Goal: Information Seeking & Learning: Learn about a topic

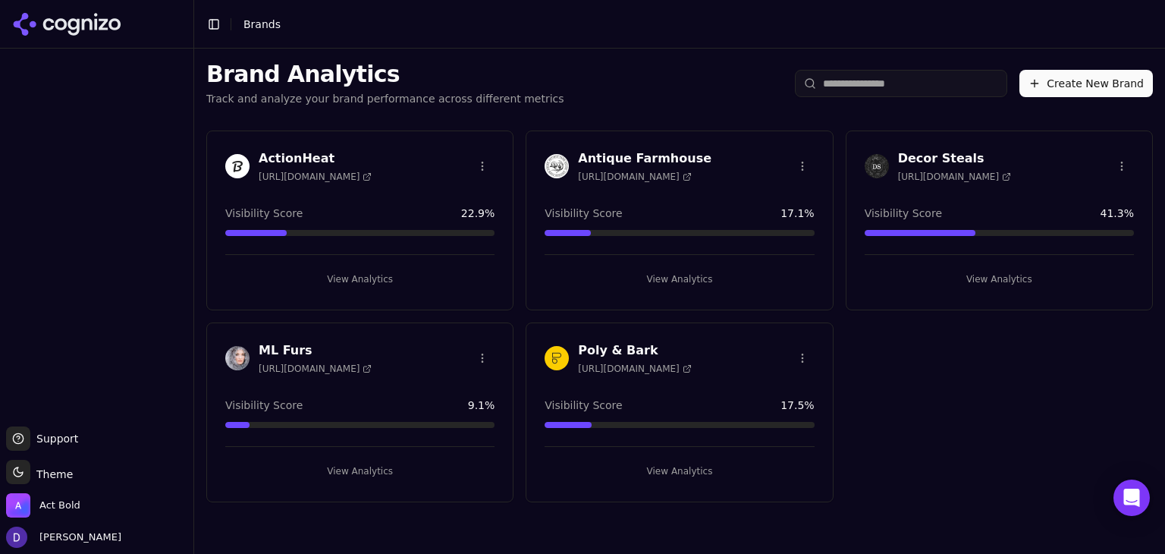
click at [614, 346] on h3 "Poly & Bark" at bounding box center [634, 350] width 113 height 18
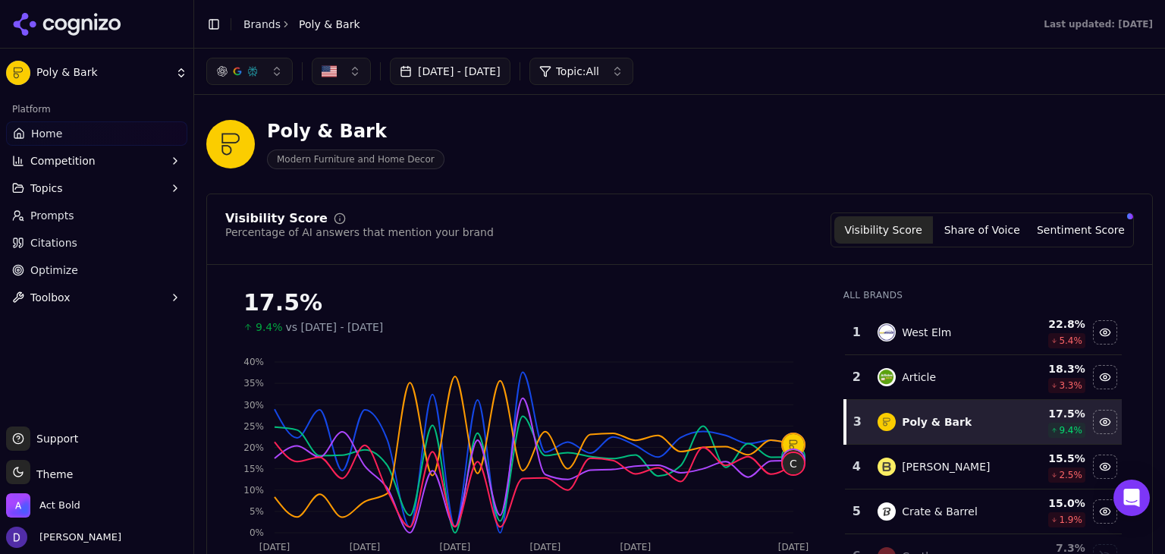
click at [468, 77] on button "[DATE] - [DATE]" at bounding box center [450, 71] width 121 height 27
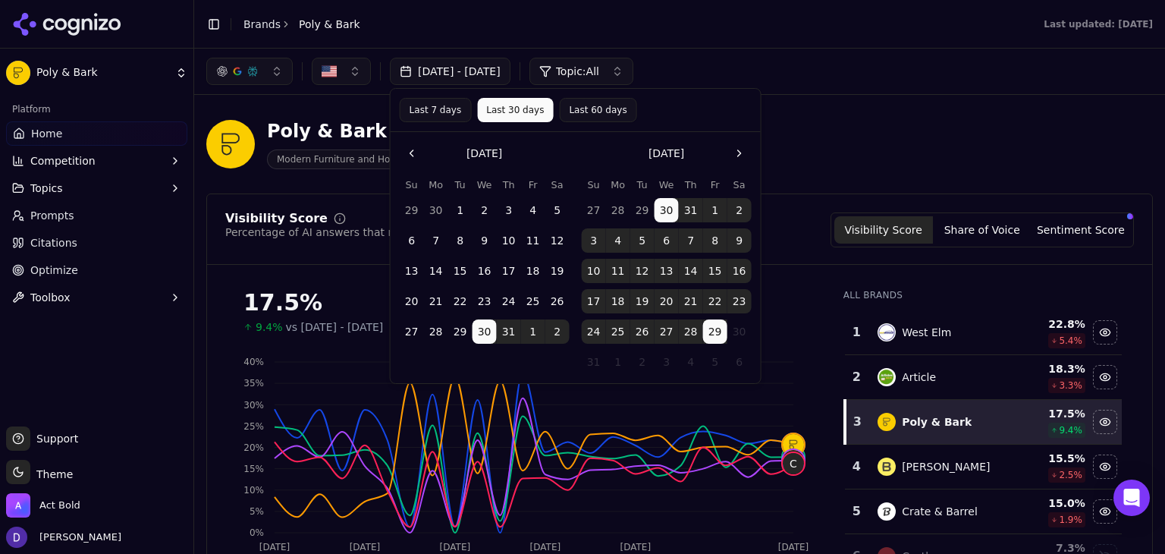
click at [451, 110] on button "Last 7 days" at bounding box center [436, 110] width 72 height 24
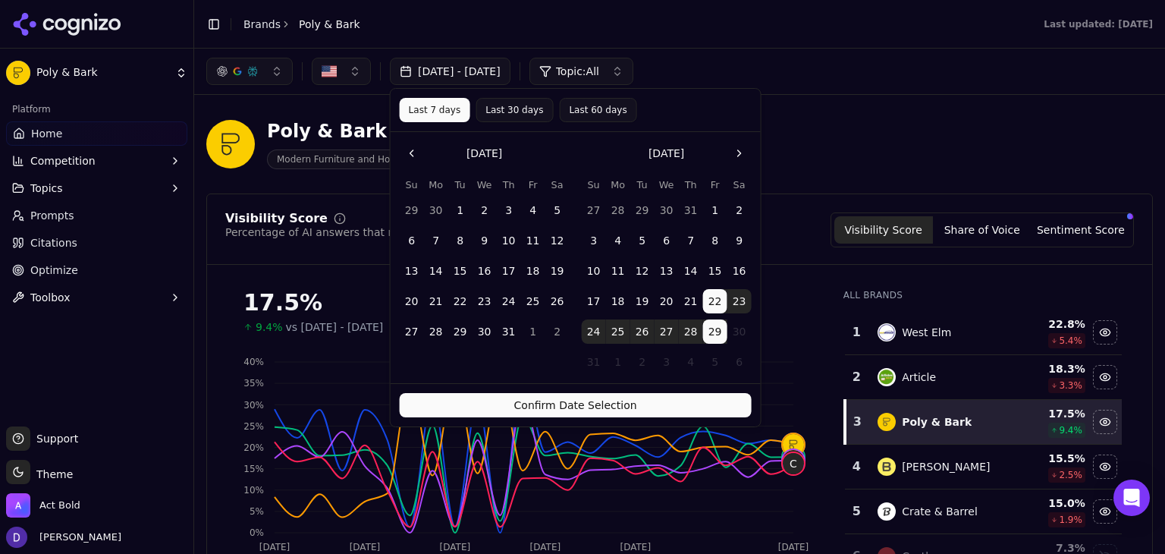
click at [534, 410] on button "Confirm Date Selection" at bounding box center [576, 405] width 352 height 24
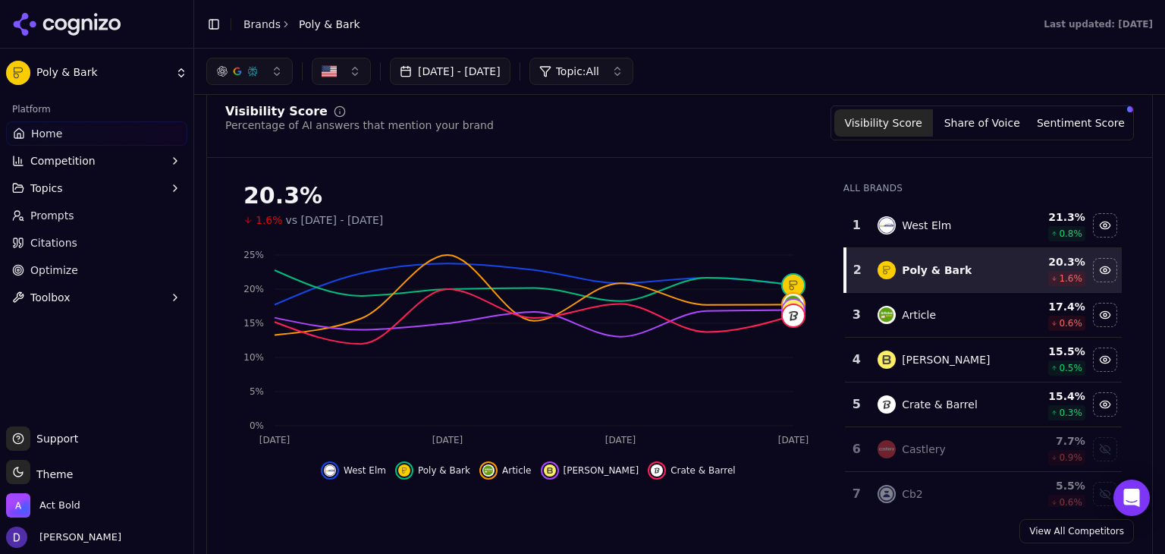
scroll to position [39, 0]
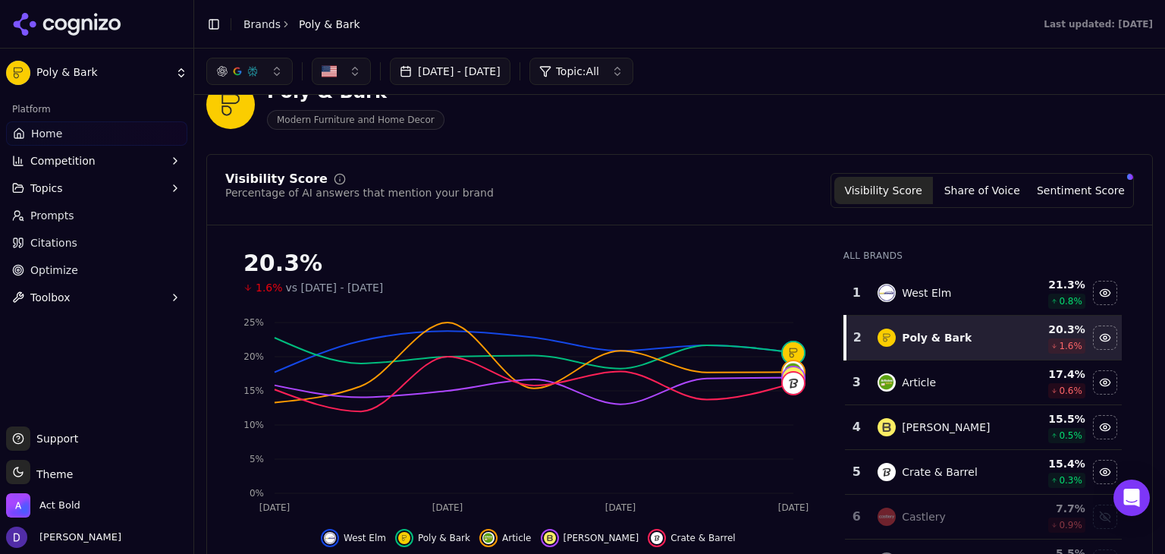
drag, startPoint x: 967, startPoint y: 168, endPoint x: 975, endPoint y: 180, distance: 14.7
click at [968, 171] on div "Visibility Score Percentage of AI answers that mention your brand Visibility Sc…" at bounding box center [679, 392] width 947 height 476
click at [981, 186] on button "Share of Voice" at bounding box center [982, 190] width 99 height 27
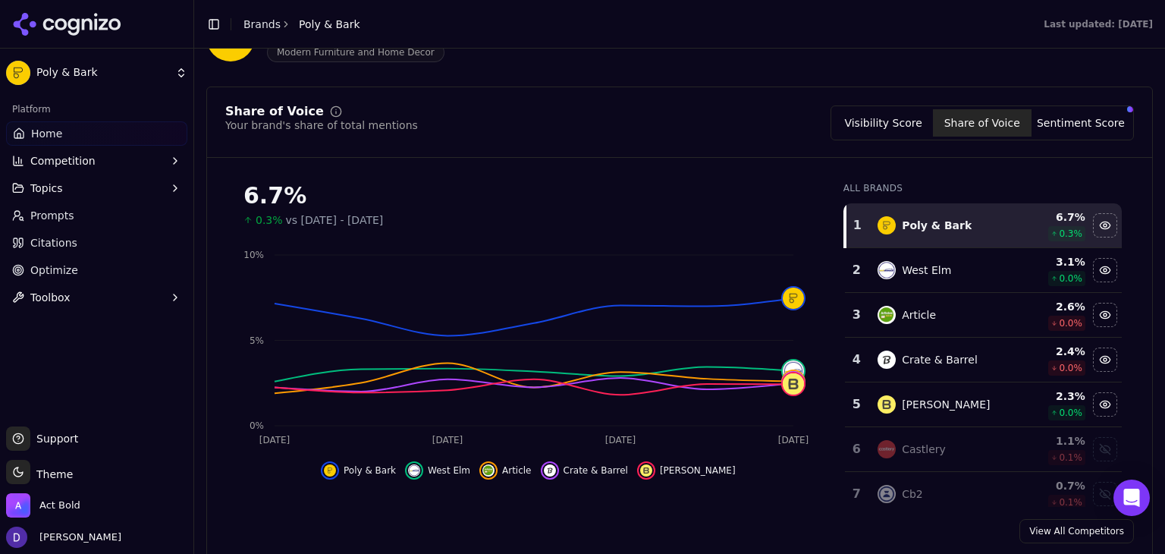
scroll to position [146, 0]
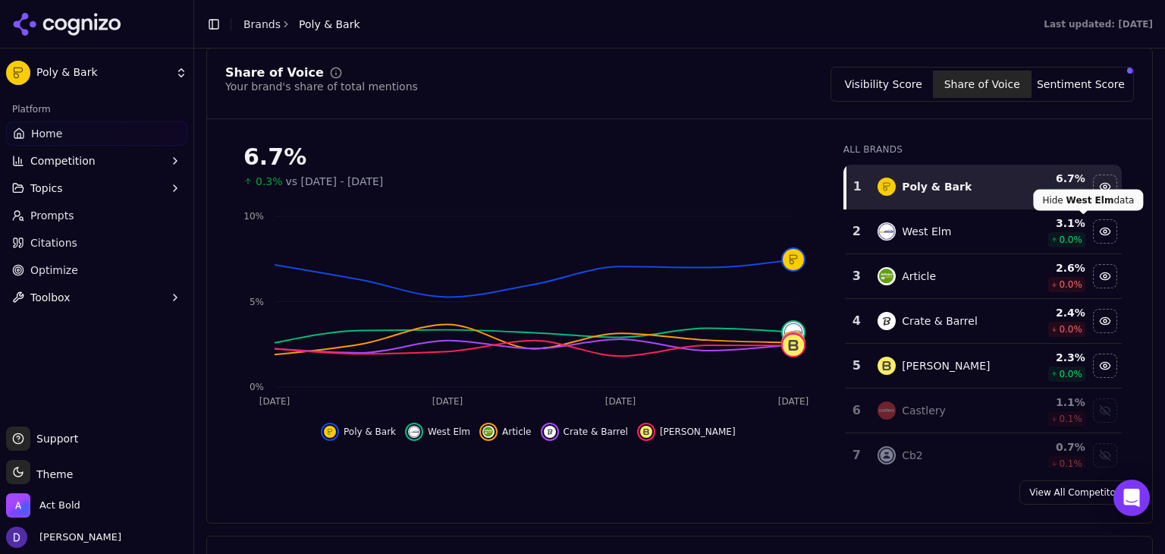
click at [1131, 394] on div "6.7% 0.3% vs [DATE] - [DATE] Aug 21 Aug [DATE] Aug 28 0% 5% 10% Poly & Bark Wes…" at bounding box center [679, 299] width 945 height 337
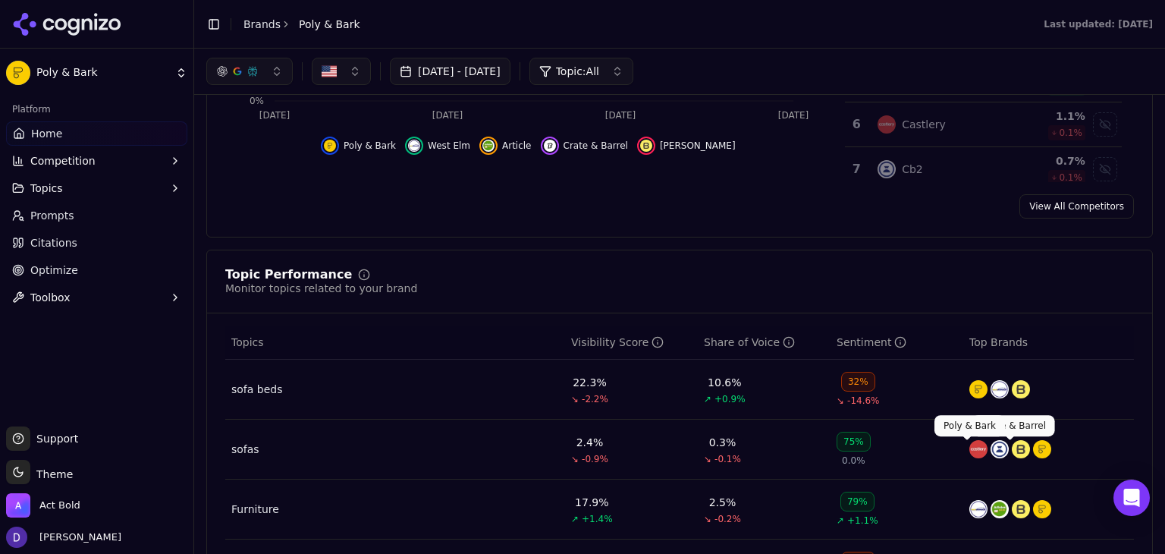
scroll to position [202, 0]
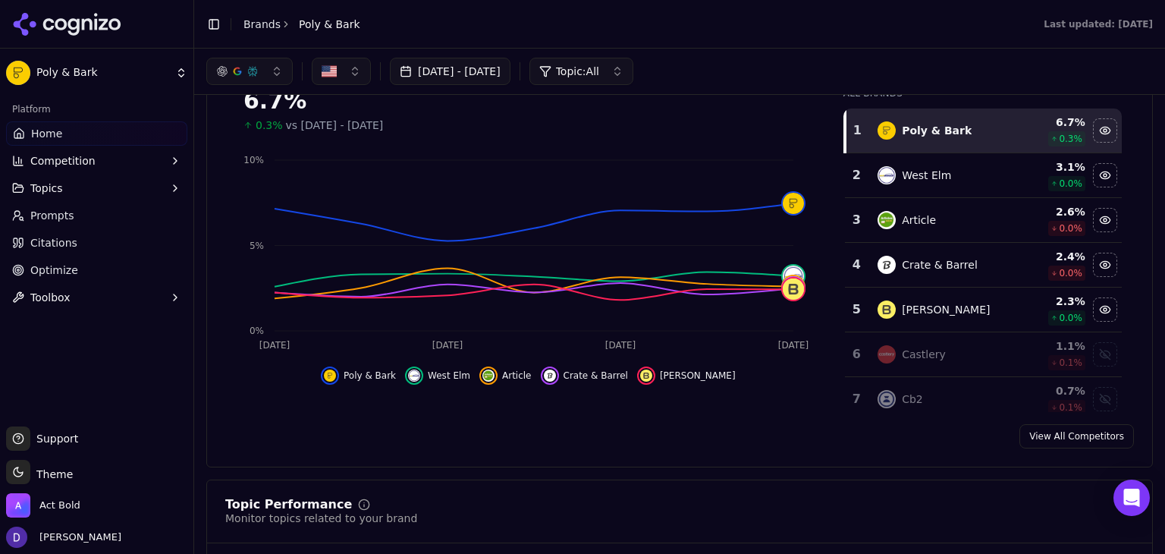
click at [1040, 431] on link "View All Competitors" at bounding box center [1076, 436] width 115 height 24
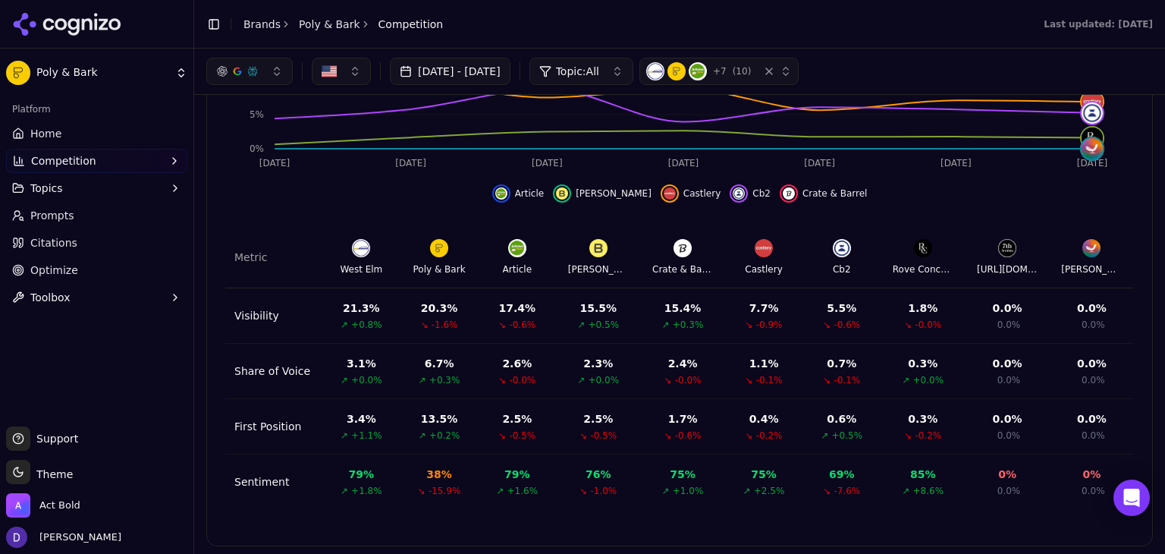
scroll to position [109, 0]
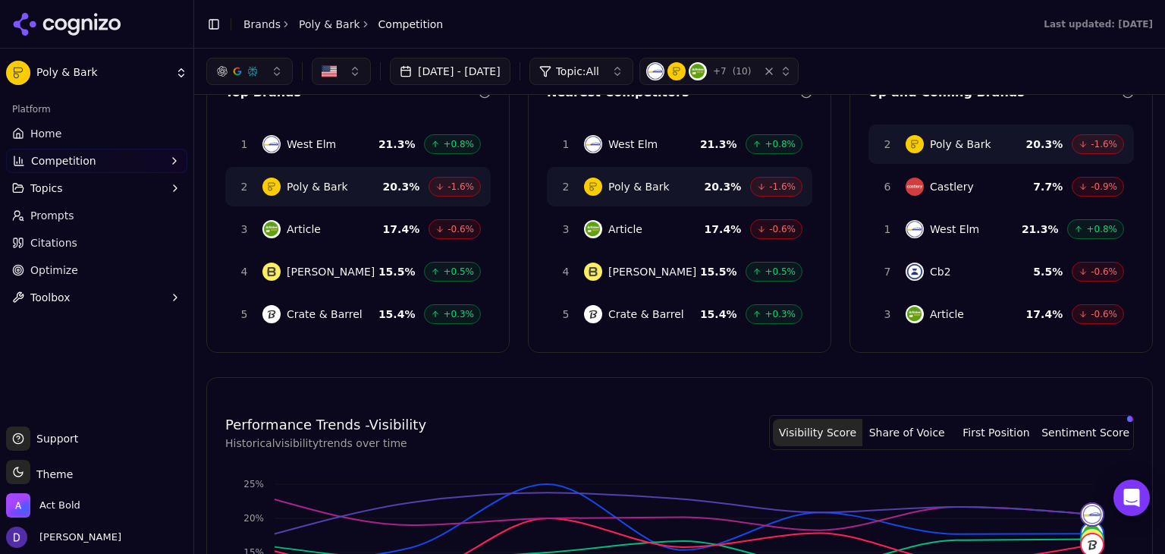
click at [71, 123] on link "Home" at bounding box center [96, 133] width 181 height 24
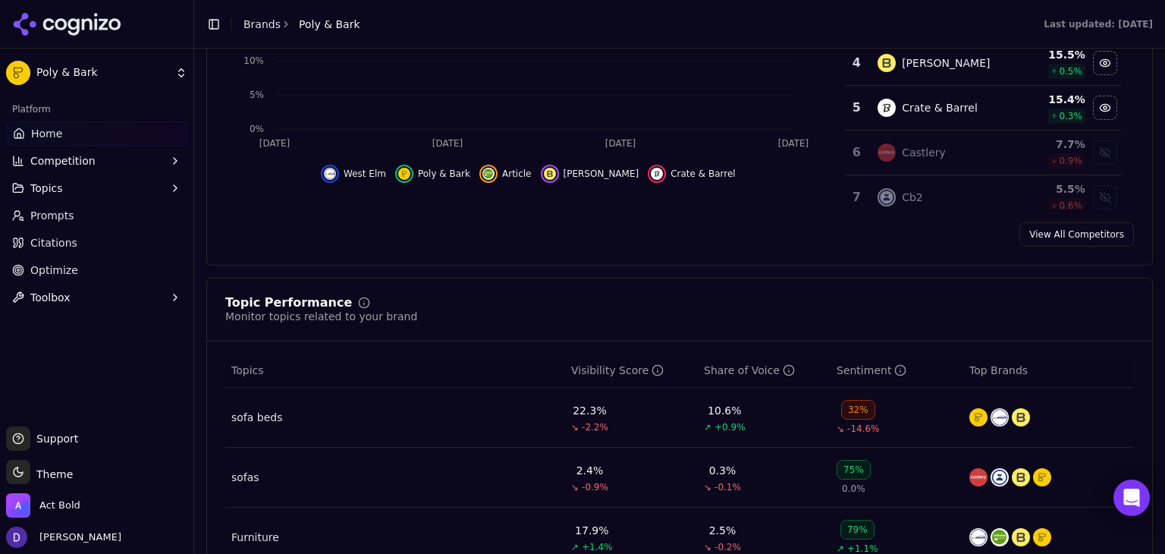
scroll to position [607, 0]
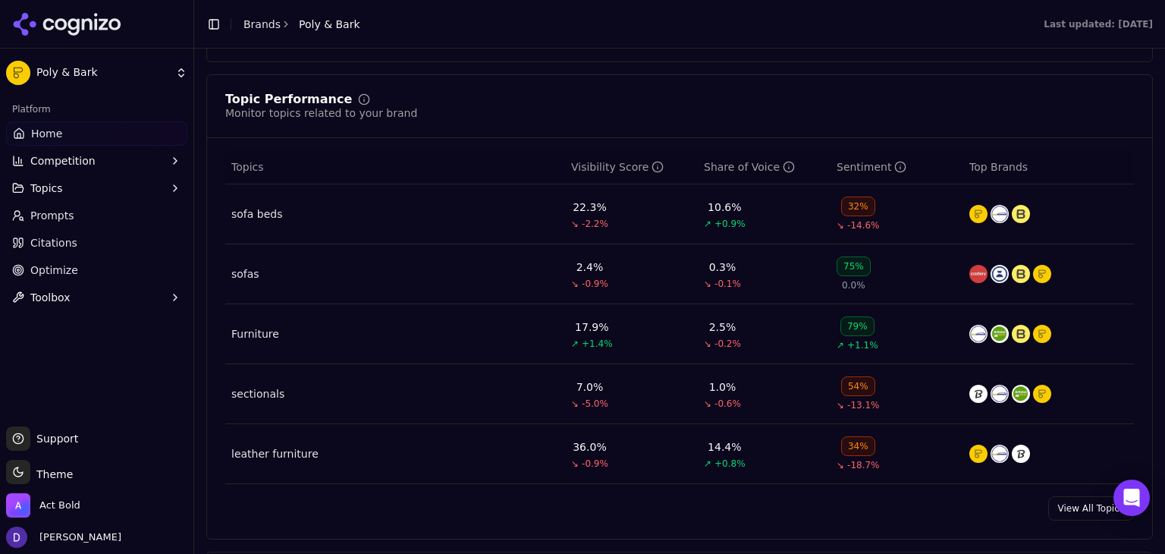
click at [1074, 501] on link "View All Topics" at bounding box center [1091, 508] width 86 height 24
